Goal: Task Accomplishment & Management: Use online tool/utility

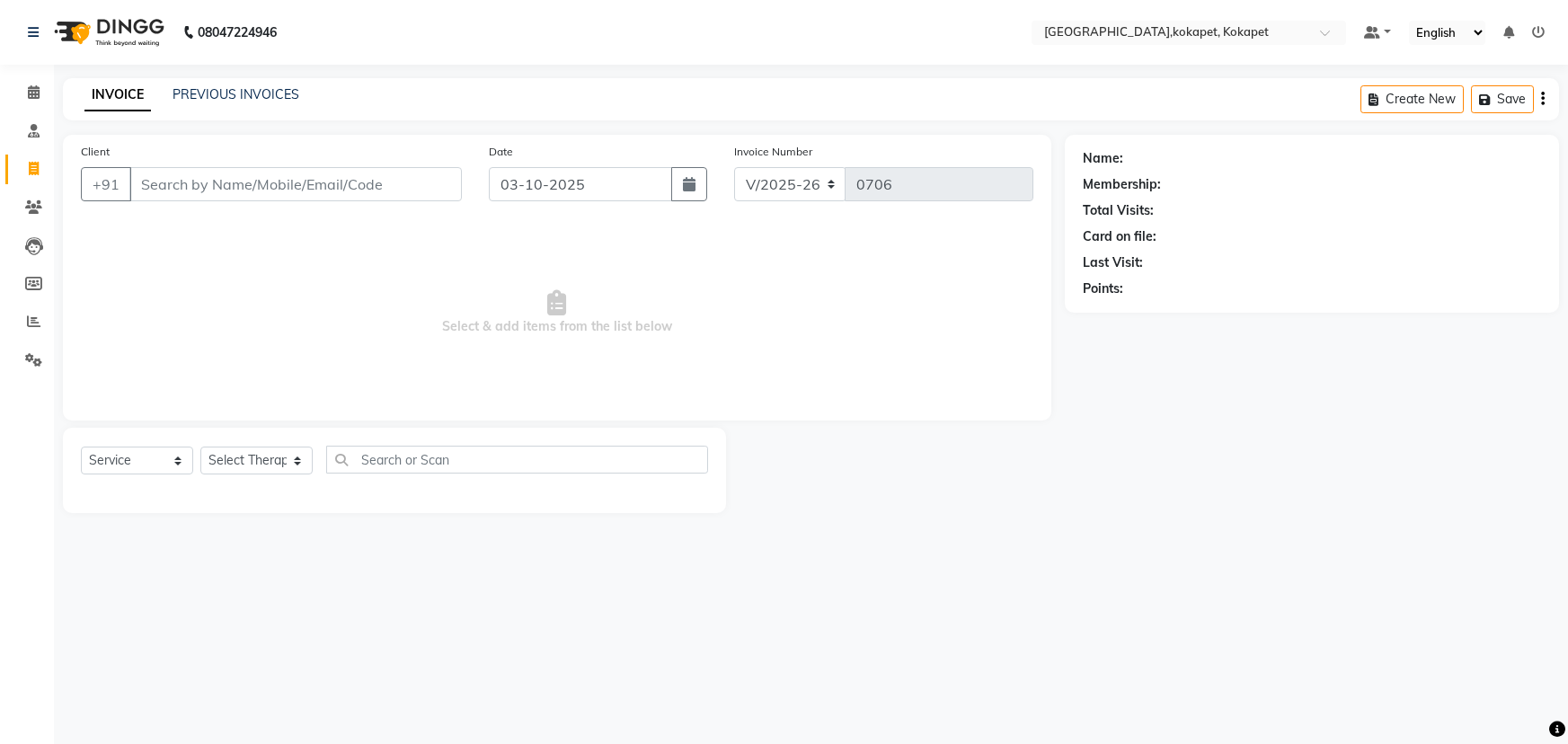
select select "5849"
select select "service"
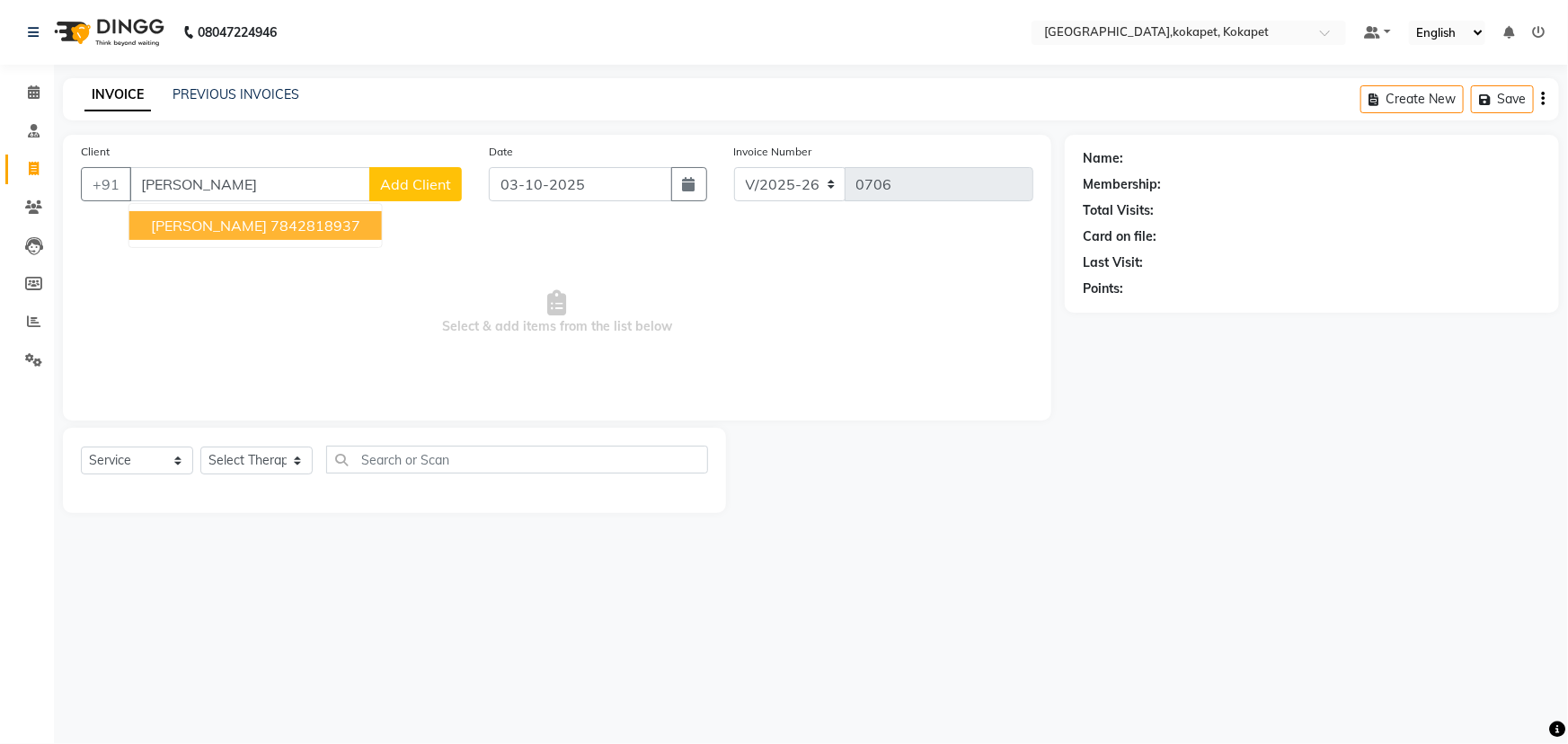
click at [323, 230] on ngb-highlight "7842818937" at bounding box center [316, 225] width 90 height 18
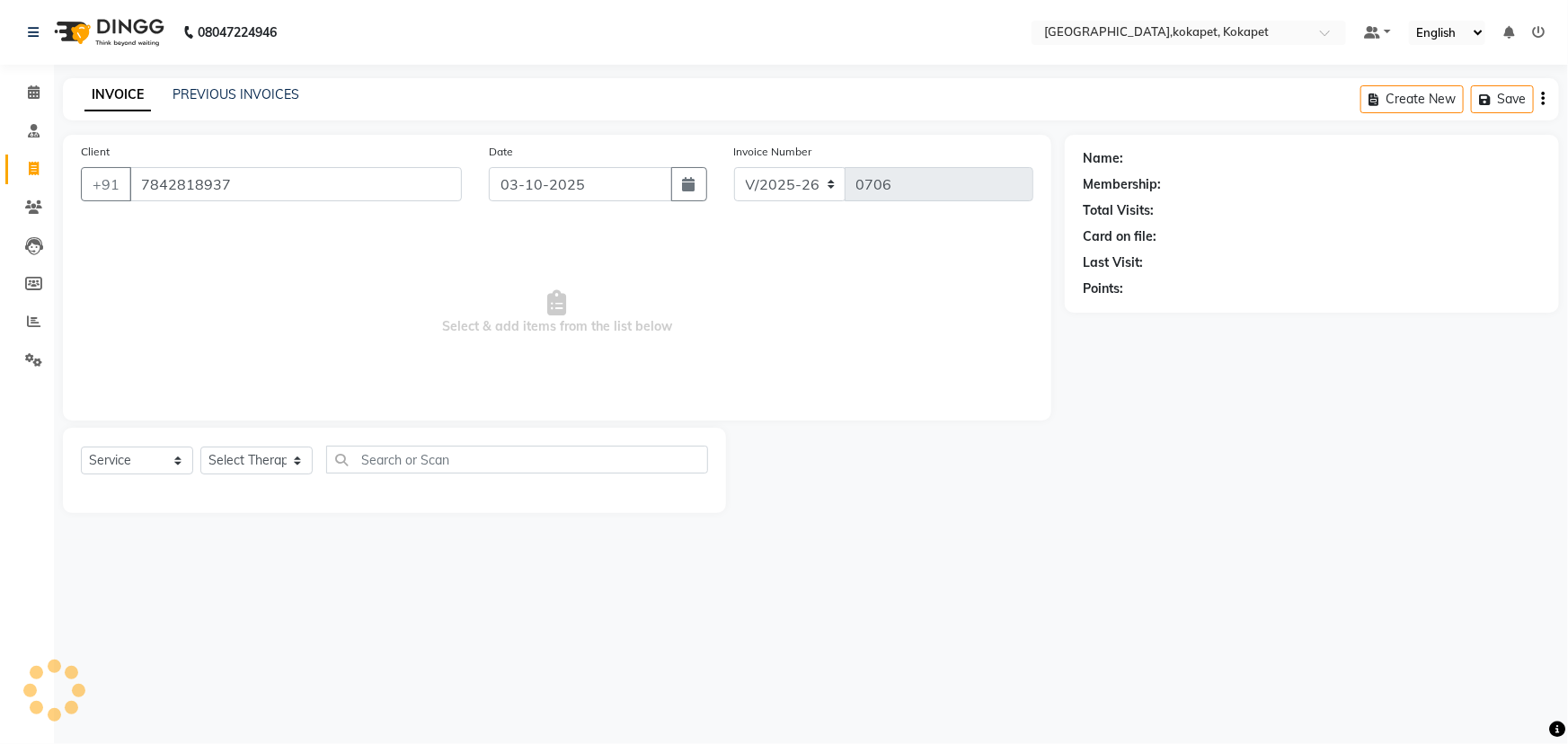
type input "7842818937"
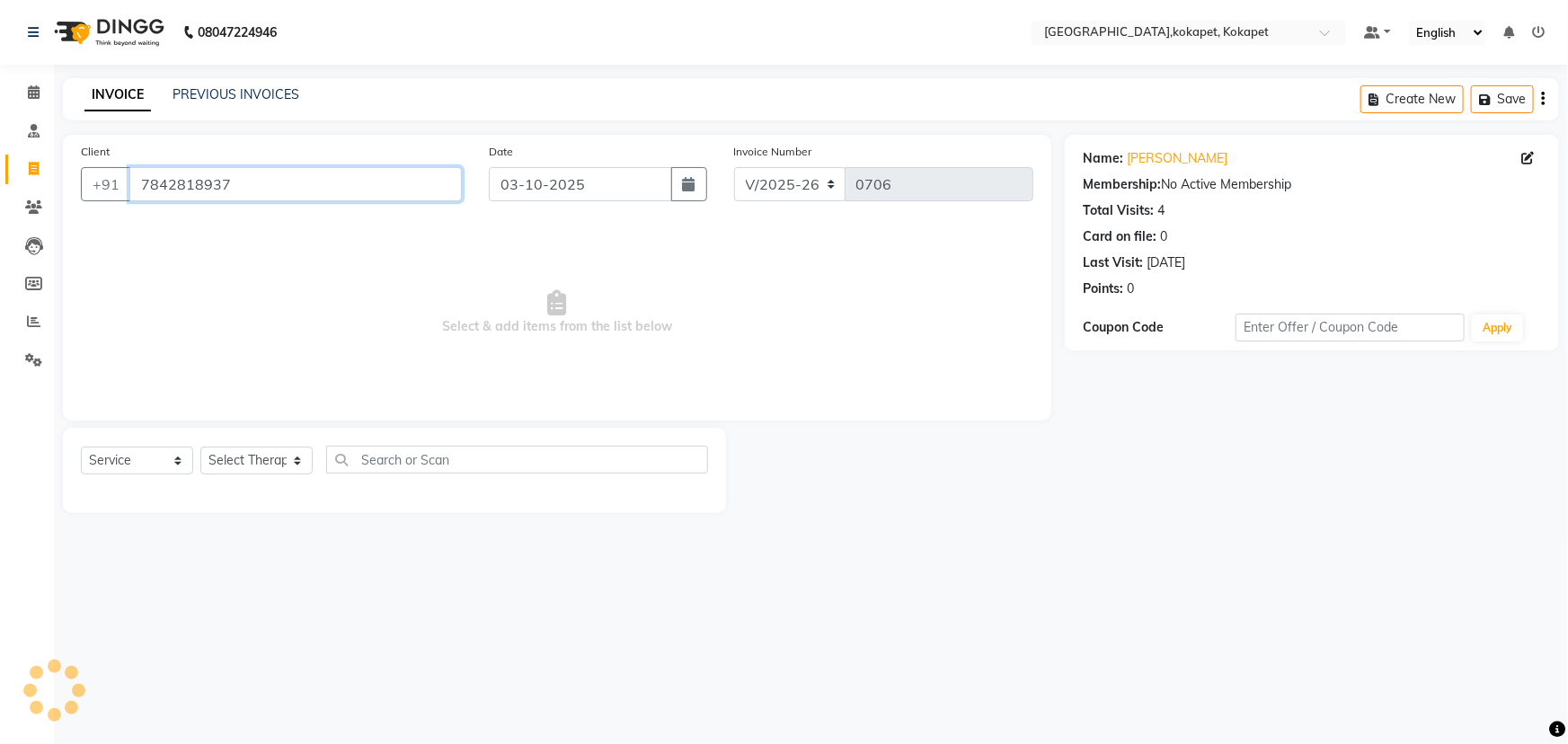
drag, startPoint x: 375, startPoint y: 174, endPoint x: 140, endPoint y: 177, distance: 235.0
click at [140, 177] on input "7842818937" at bounding box center [295, 185] width 332 height 34
click at [260, 90] on link "PREVIOUS INVOICES" at bounding box center [235, 94] width 126 height 16
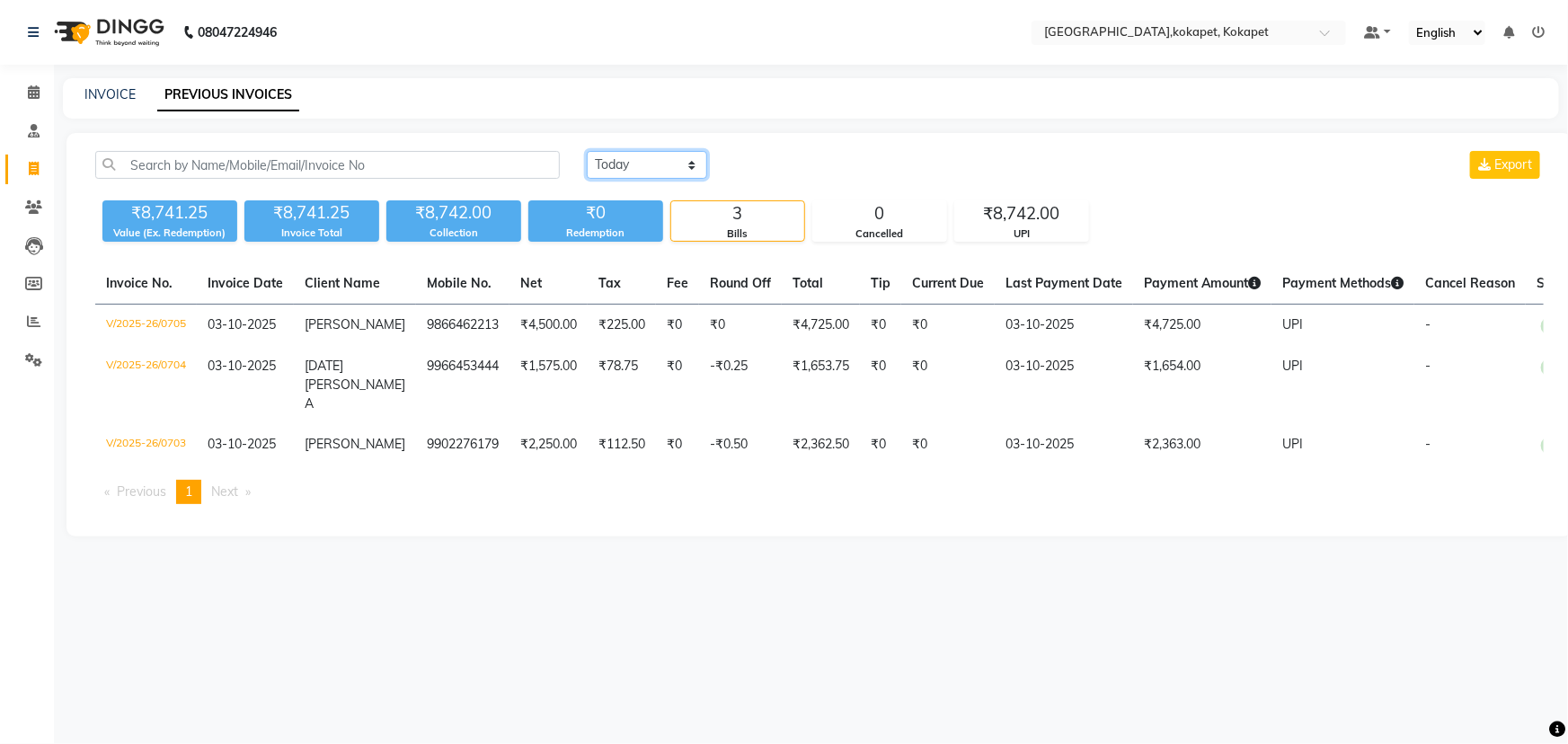
click at [663, 158] on select "[DATE] [DATE] Custom Range" at bounding box center [647, 165] width 121 height 28
select select "[DATE]"
click at [587, 151] on select "[DATE] [DATE] Custom Range" at bounding box center [647, 165] width 121 height 28
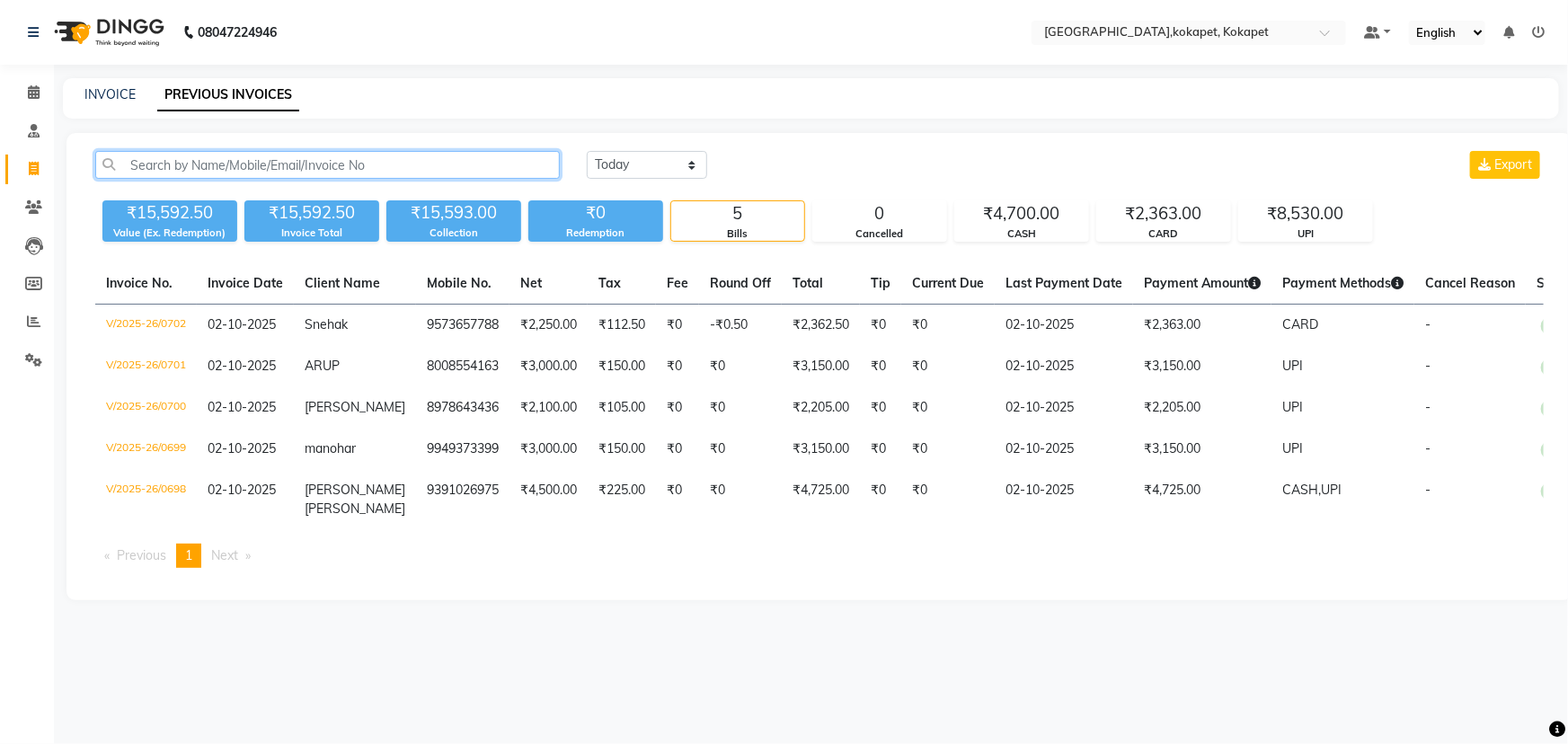
click at [508, 171] on input "text" at bounding box center [327, 165] width 464 height 28
paste input "7842818937"
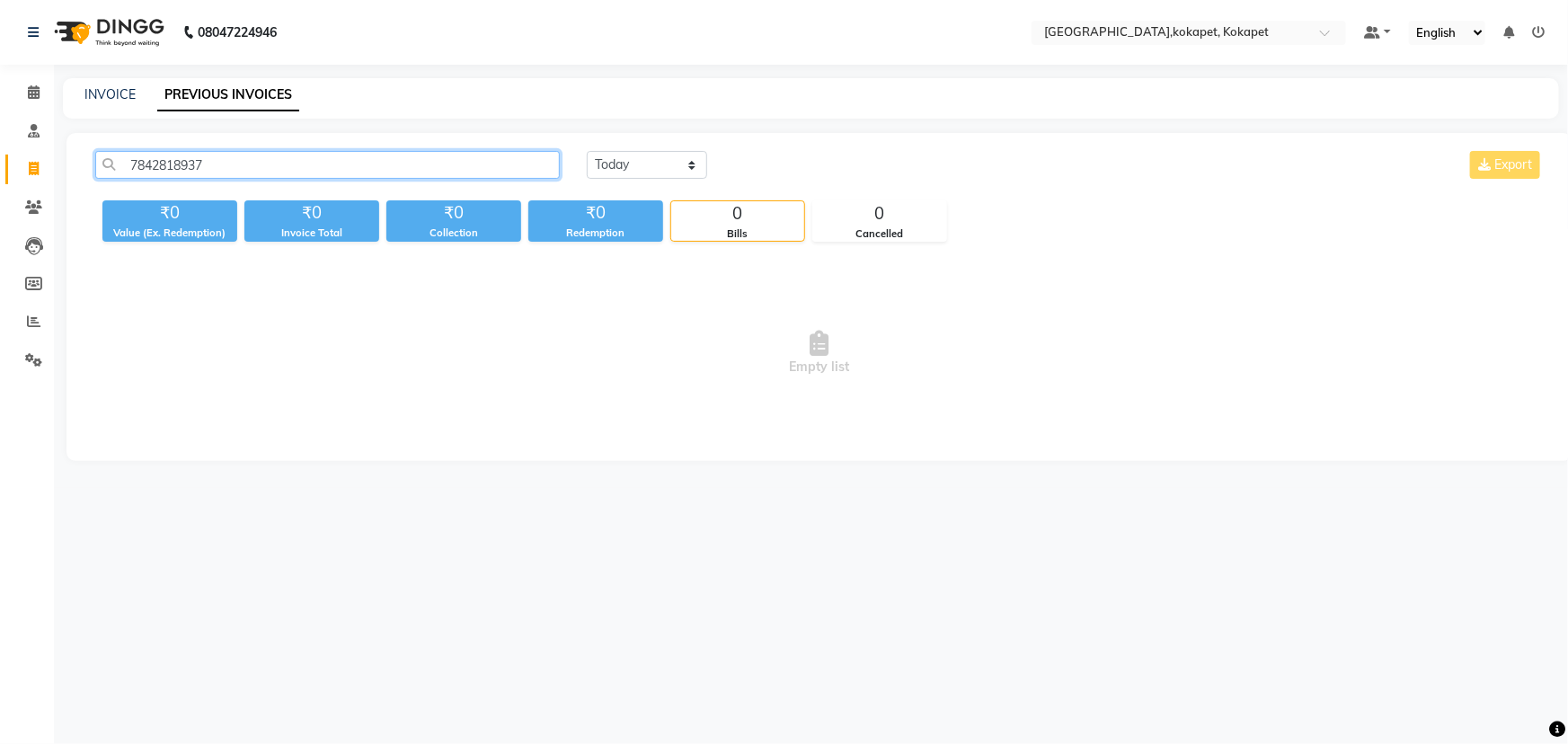
click at [130, 162] on input "7842818937" at bounding box center [327, 165] width 464 height 28
type input "7842818937"
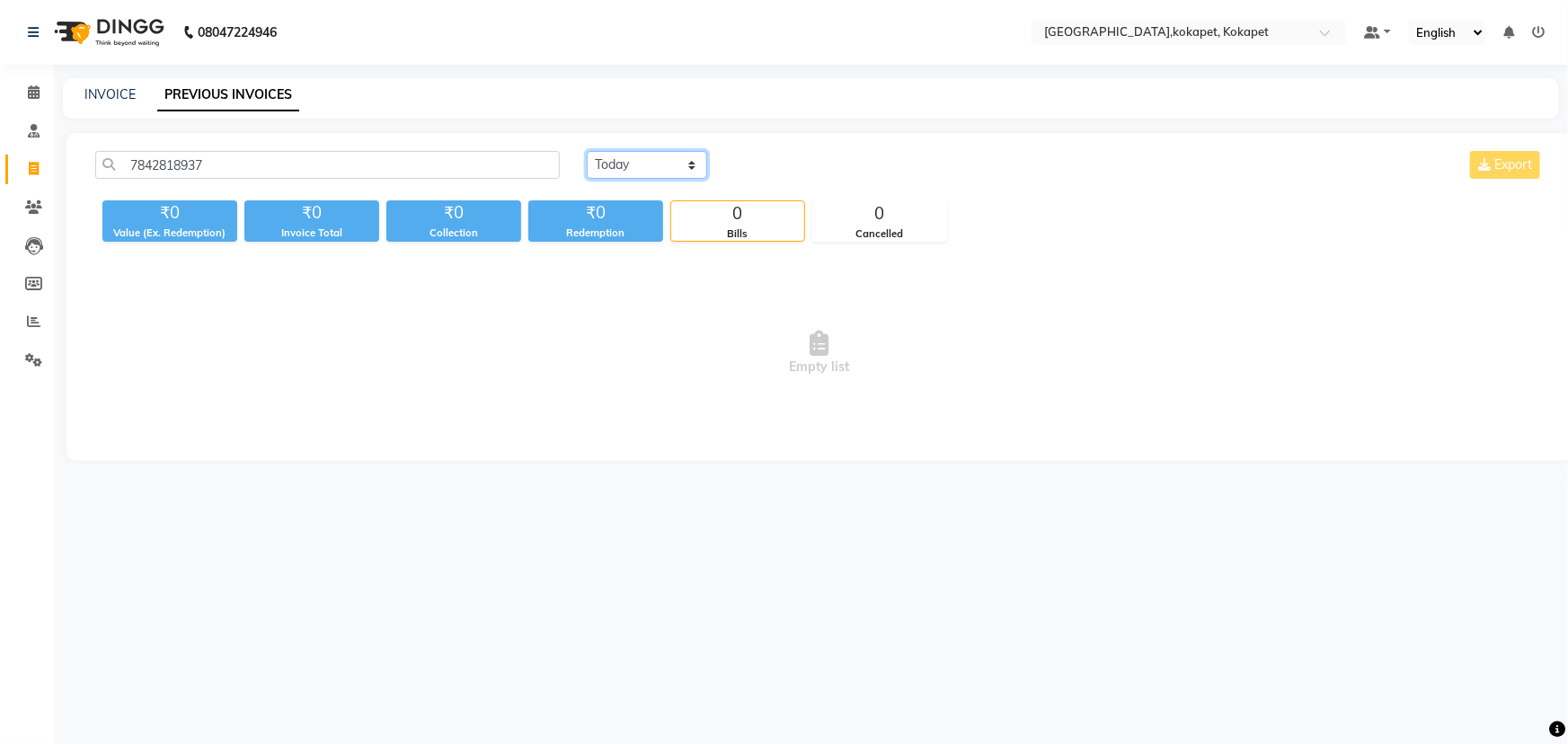
click at [623, 155] on select "[DATE] [DATE] Custom Range" at bounding box center [647, 165] width 121 height 28
select select "range"
click at [587, 151] on select "[DATE] [DATE] Custom Range" at bounding box center [647, 165] width 121 height 28
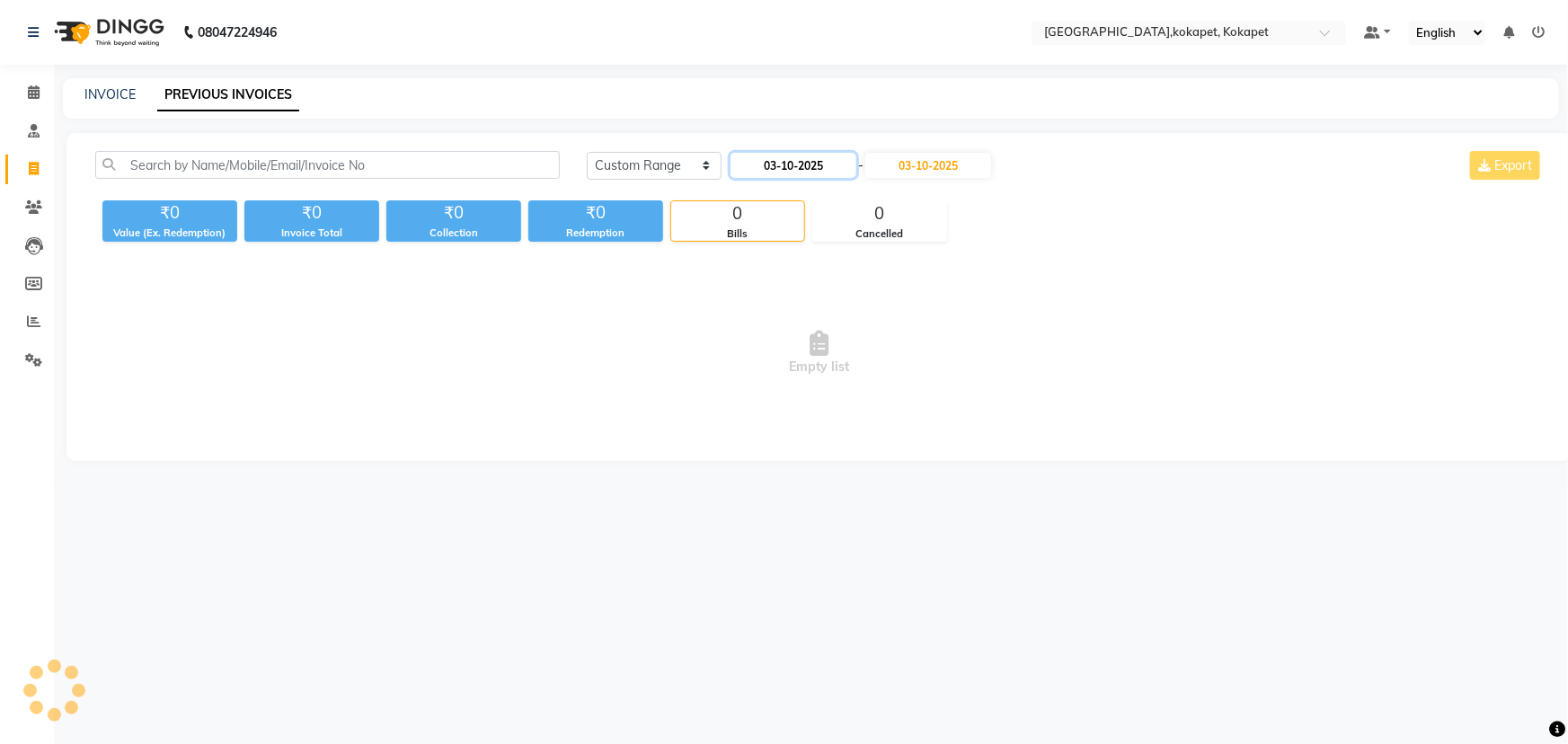
click at [778, 166] on input "03-10-2025" at bounding box center [793, 166] width 125 height 25
select select "10"
select select "2025"
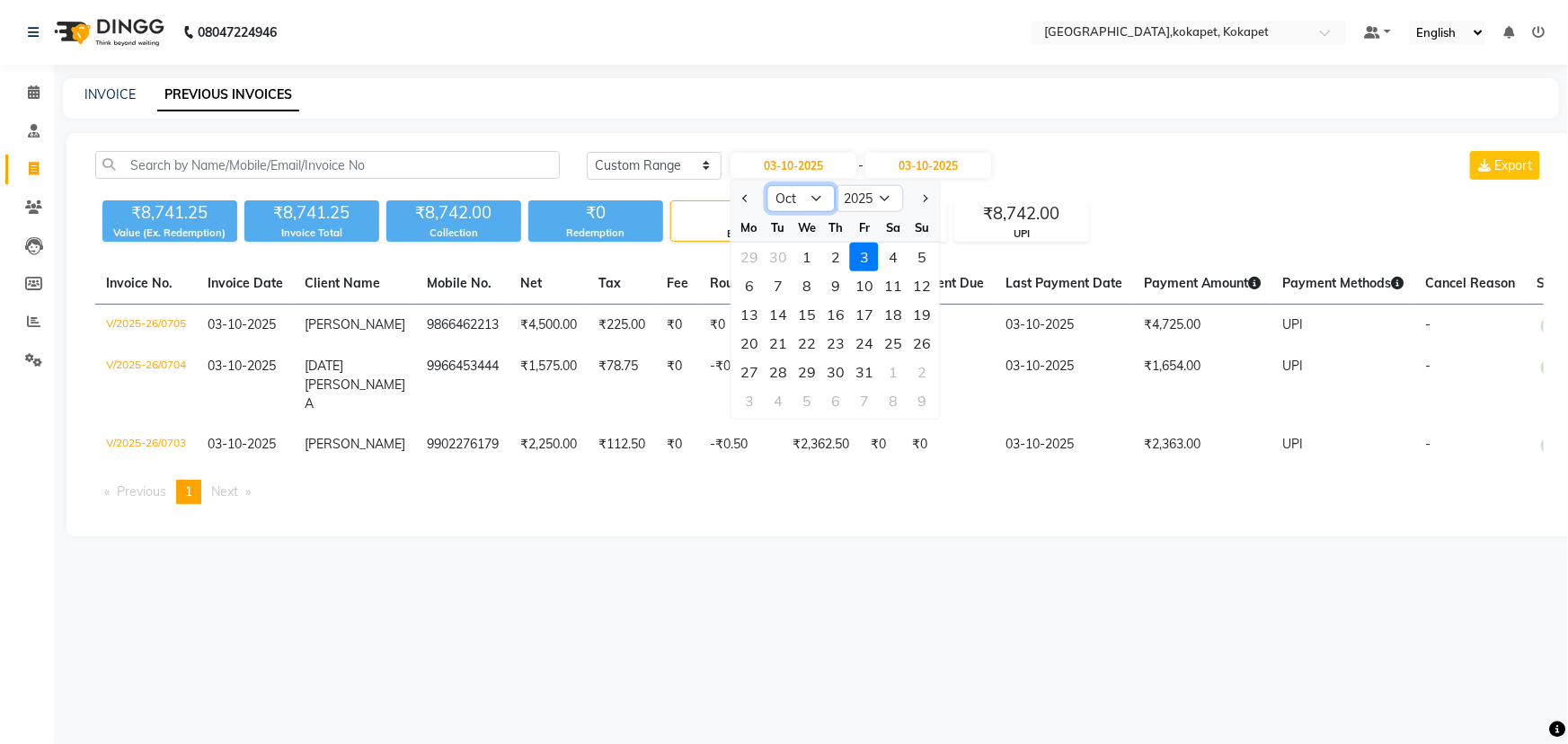
click at [801, 195] on select "Jan Feb Mar Apr May Jun [DATE] Aug Sep Oct Nov Dec" at bounding box center [801, 198] width 68 height 27
select select "11"
click at [768, 185] on select "Jan Feb Mar Apr May Jun [DATE] Aug Sep Oct Nov Dec" at bounding box center [801, 198] width 68 height 27
click at [879, 200] on select "2015 2016 2017 2018 2019 2020 2021 2022 2023 2024 2025 2026 2027 2028 2029 2030…" at bounding box center [869, 198] width 68 height 27
select select "2024"
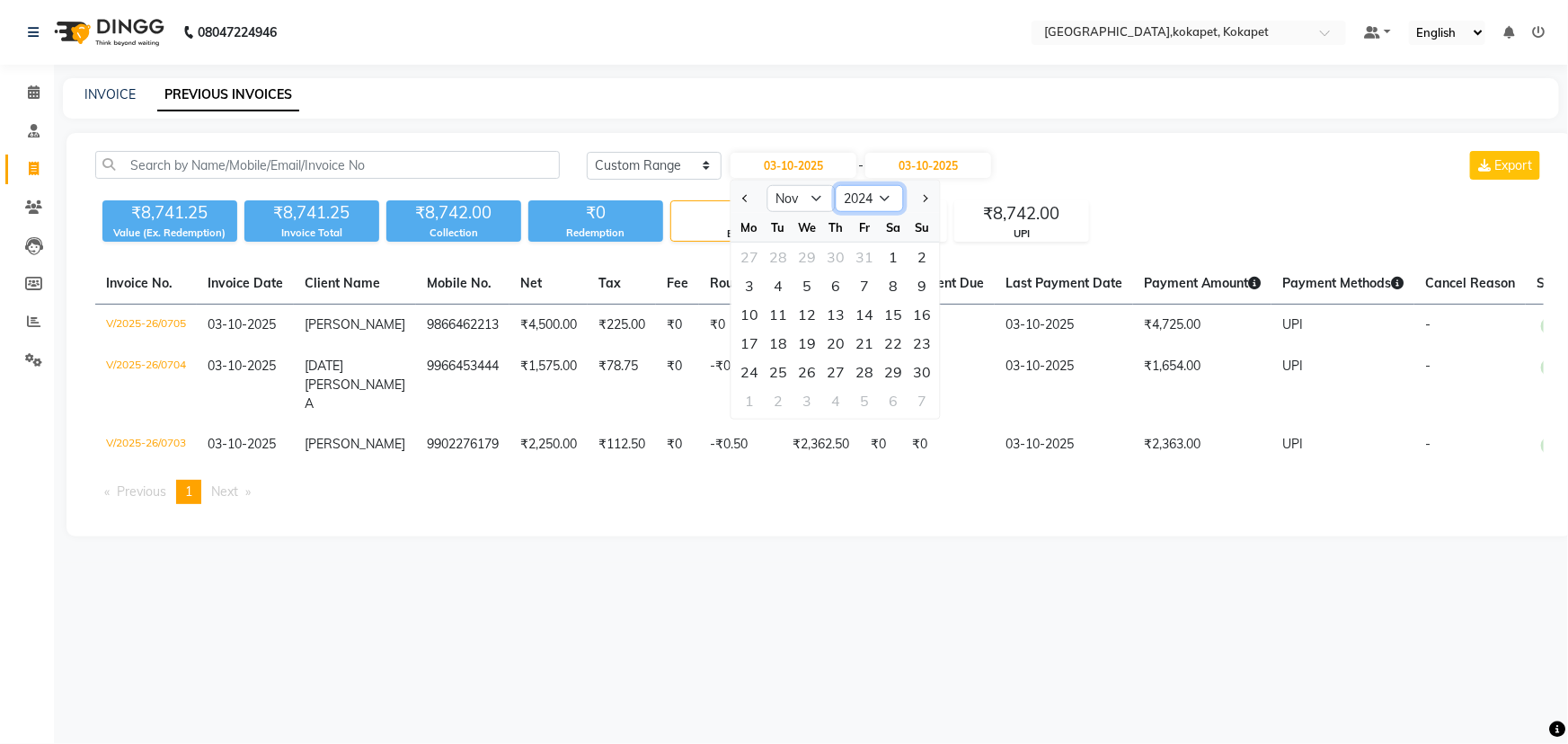
click at [836, 185] on select "2015 2016 2017 2018 2019 2020 2021 2022 2023 2024 2025 2026 2027 2028 2029 2030…" at bounding box center [869, 198] width 68 height 27
click at [871, 251] on div "1" at bounding box center [864, 257] width 29 height 29
type input "[DATE]"
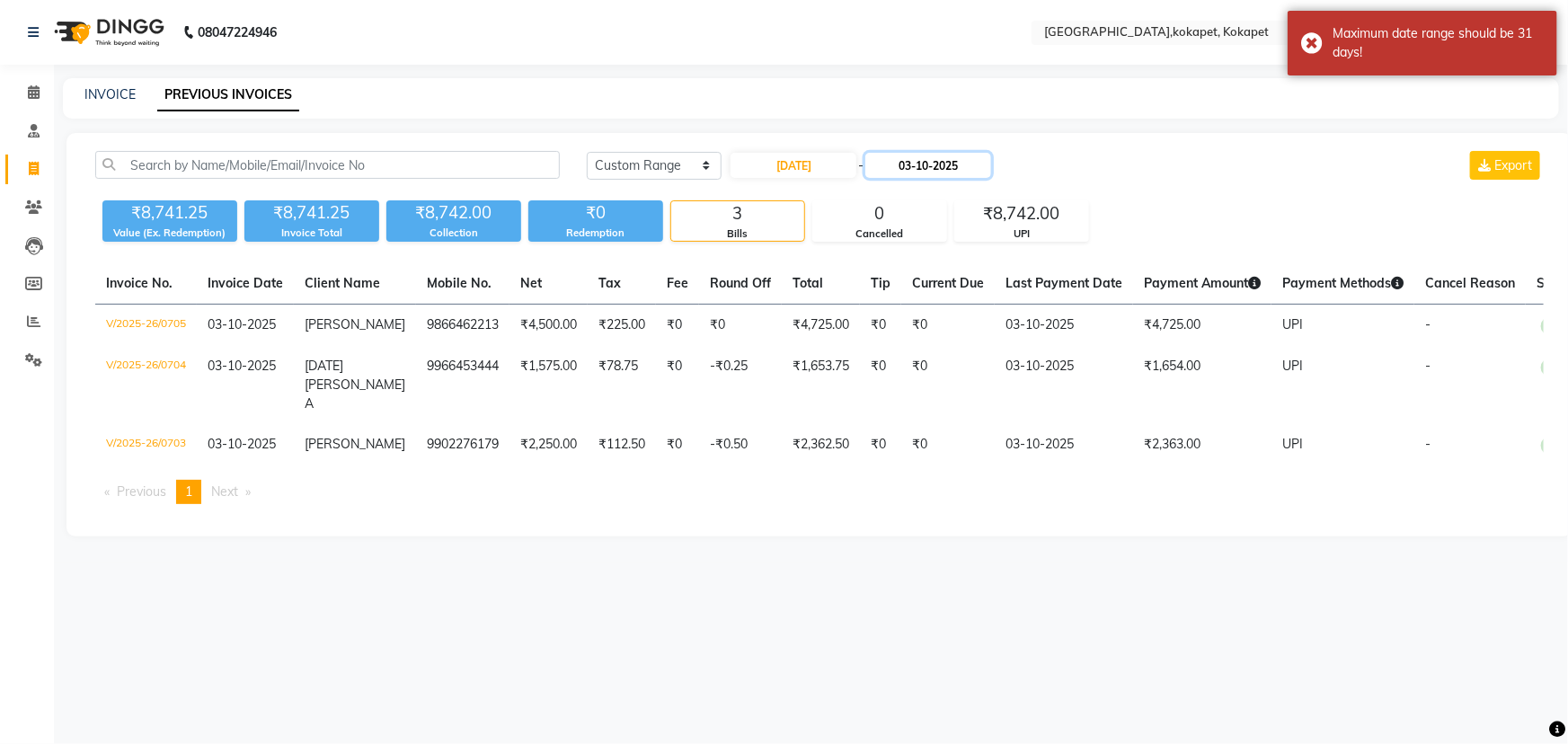
click at [909, 169] on input "03-10-2025" at bounding box center [928, 166] width 125 height 25
select select "10"
select select "2025"
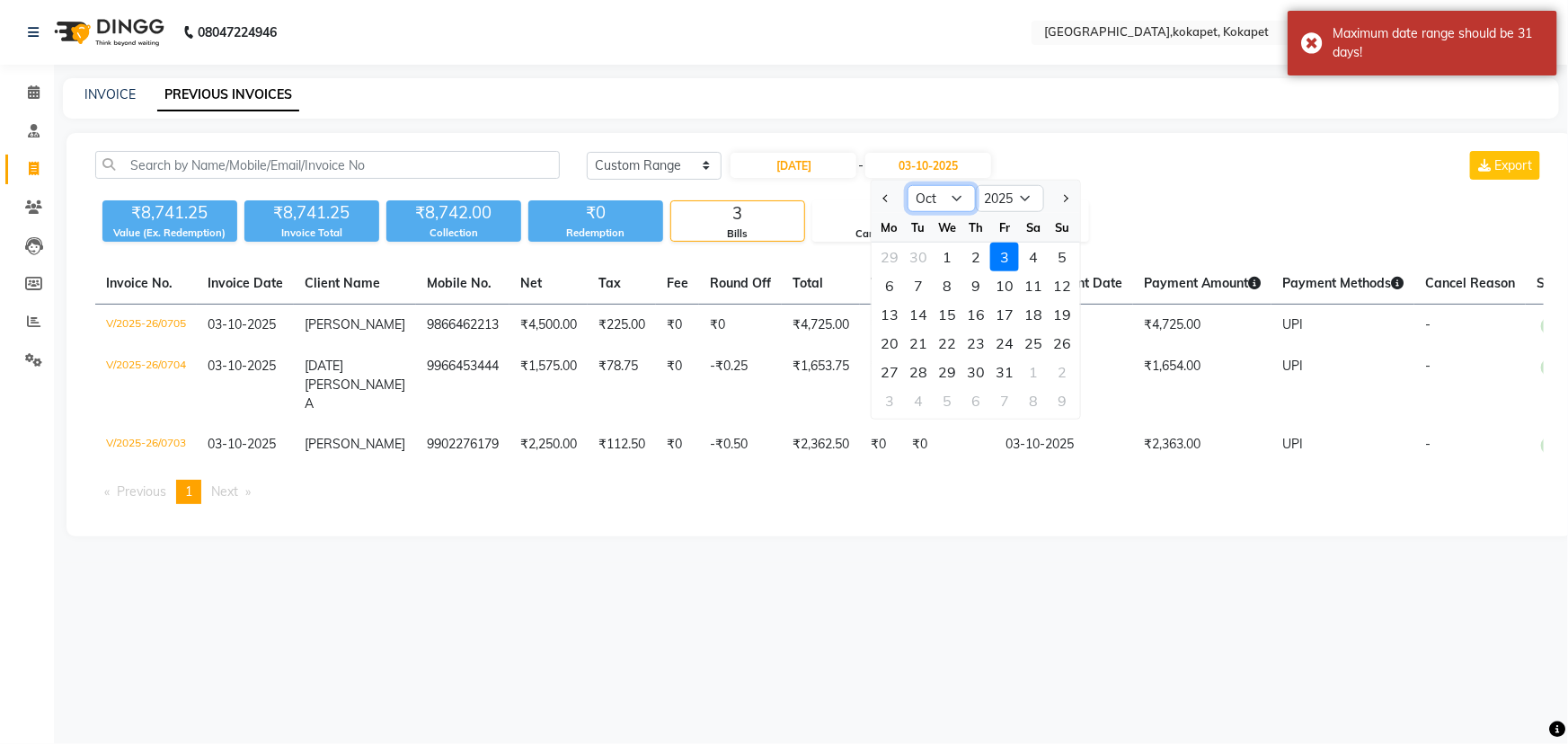
click at [945, 199] on select "Jan Feb Mar Apr May Jun [DATE] Aug Sep Oct Nov Dec" at bounding box center [941, 198] width 68 height 27
select select "11"
click at [907, 185] on select "Jan Feb Mar Apr May Jun [DATE] Aug Sep Oct Nov Dec" at bounding box center [941, 198] width 68 height 27
click at [1011, 206] on select "2024 2025 2026 2027 2028 2029 2030 2031 2032 2033 2034 2035" at bounding box center [1010, 198] width 68 height 27
click at [976, 185] on select "2024 2025 2026 2027 2028 2029 2030 2031 2032 2033 2034 2035" at bounding box center [1010, 198] width 68 height 27
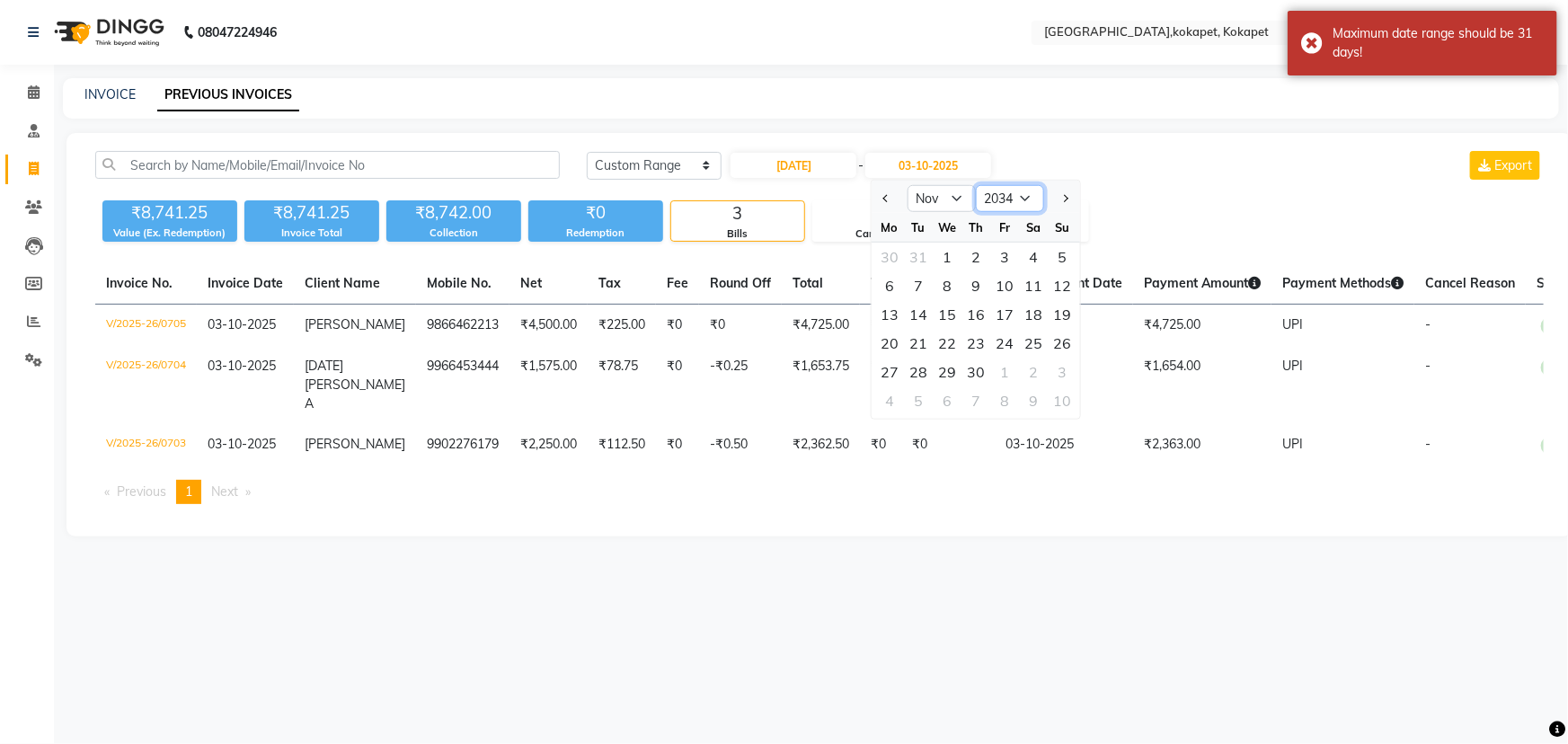
click at [1006, 196] on select "2024 2025 2026 2027 2028 2029 2030 2031 2032 2033 2034 2035 2036 2037 2038 2039…" at bounding box center [1010, 198] width 68 height 27
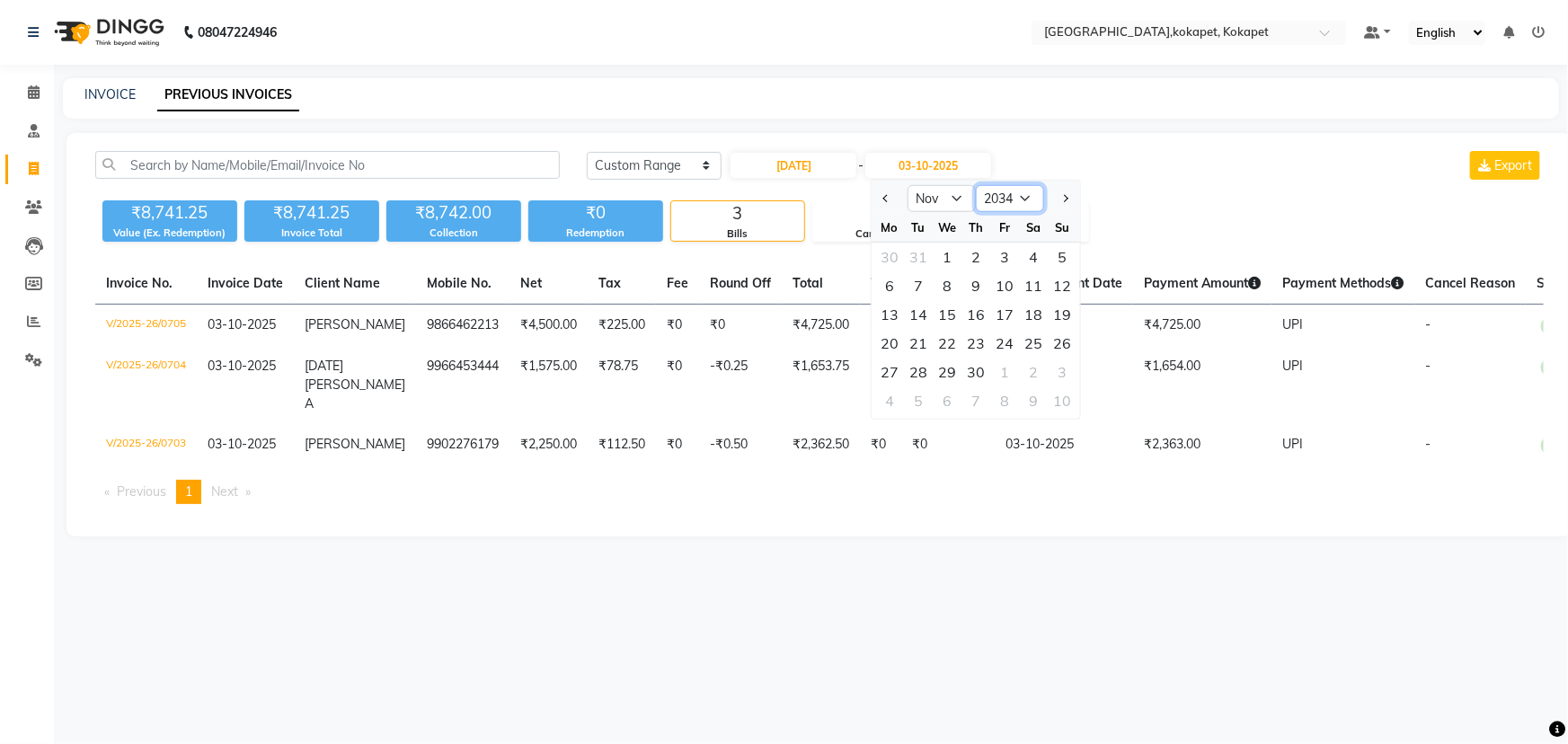
select select "2024"
click at [976, 185] on select "2024 2025 2026 2027 2028 2029 2030 2031 2032 2033 2034 2035 2036 2037 2038 2039…" at bounding box center [1010, 198] width 68 height 27
click at [1039, 365] on div "30" at bounding box center [1034, 372] width 29 height 29
type input "[DATE]"
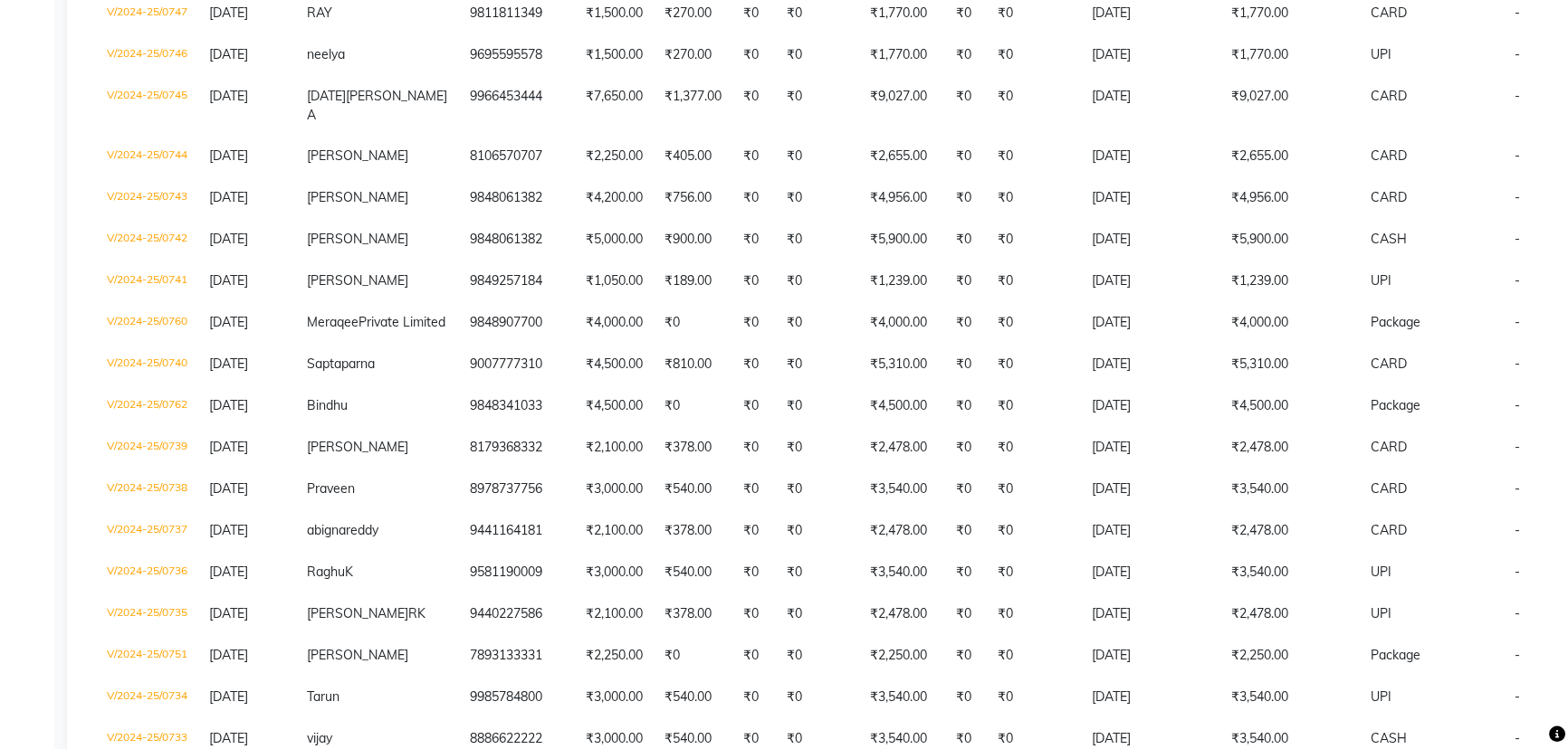
scroll to position [81, 0]
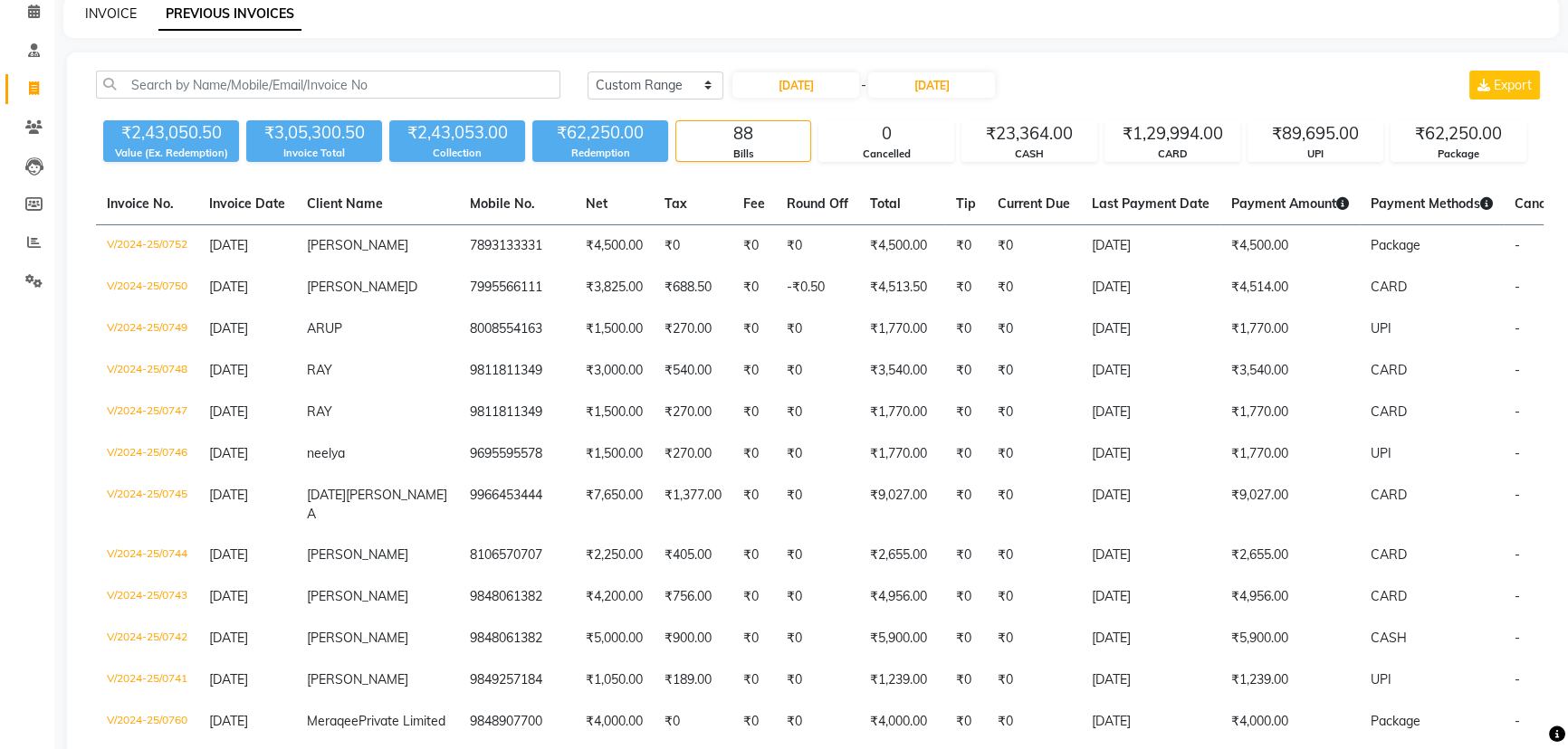
click at [113, 17] on link "INVOICE" at bounding box center [111, 13] width 52 height 16
select select "5849"
select select "service"
